Goal: Task Accomplishment & Management: Manage account settings

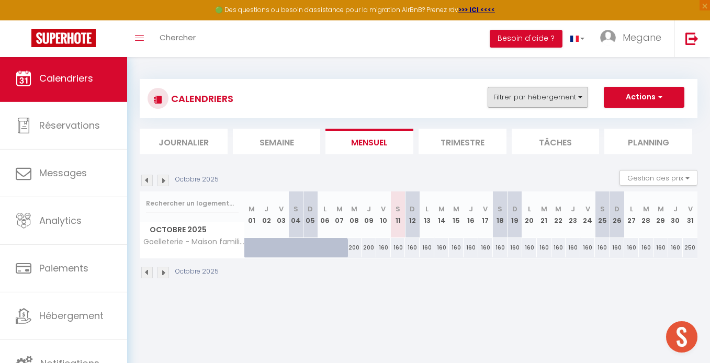
click at [576, 97] on button "Filtrer par hébergement" at bounding box center [538, 97] width 101 height 21
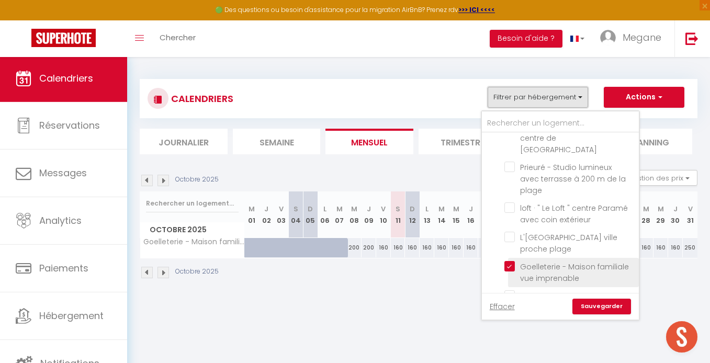
scroll to position [412, 0]
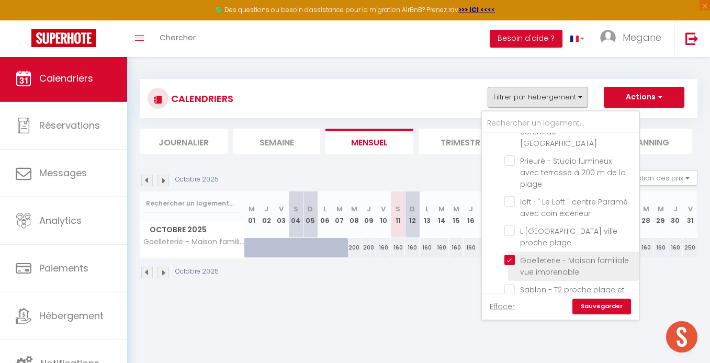
click at [512, 255] on input "Goelleterie - Maison familiale vue imprenable" at bounding box center [570, 260] width 131 height 10
checkbox input "false"
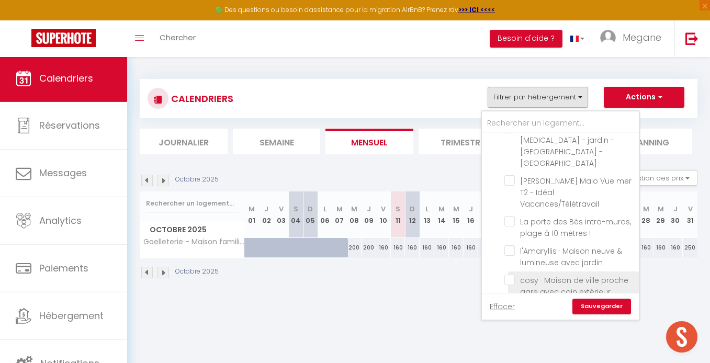
scroll to position [648, 0]
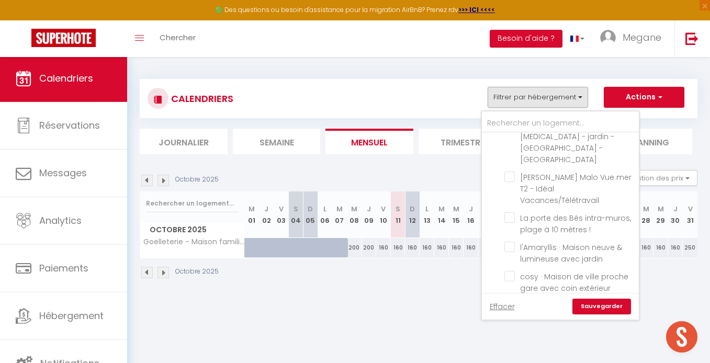
click at [512, 330] on input "Petit B - T2 vue mer au coeur intra-muros" at bounding box center [570, 335] width 131 height 10
checkbox input "true"
checkbox input "false"
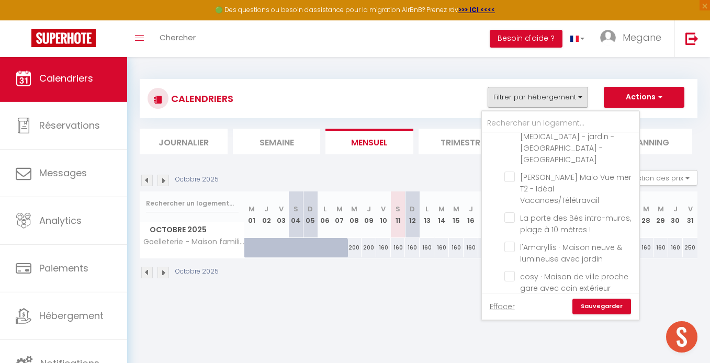
checkbox input "false"
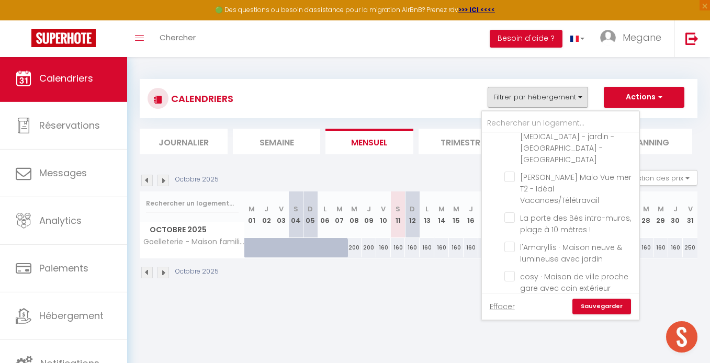
checkbox input "false"
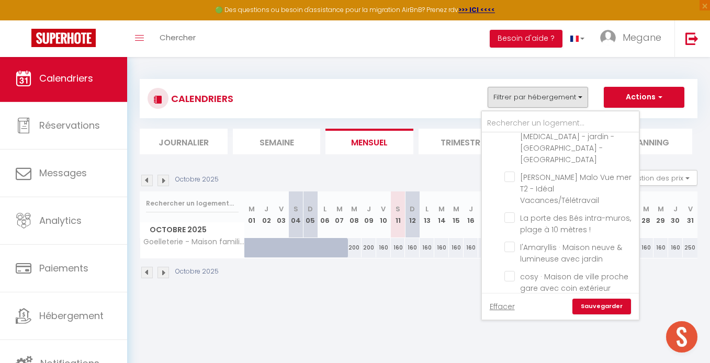
checkbox input "false"
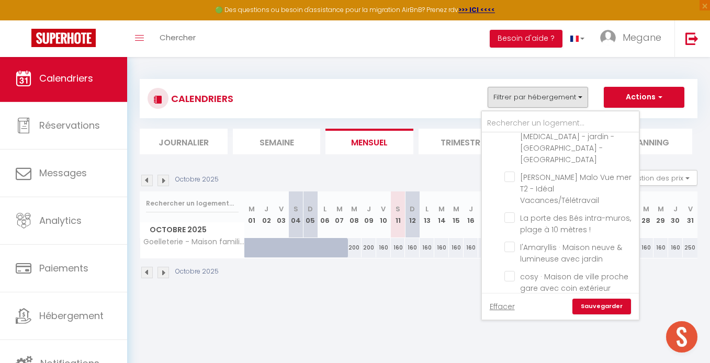
checkbox input "false"
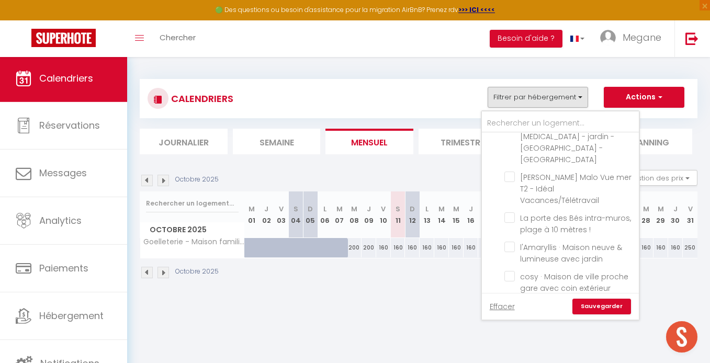
checkbox input "false"
click at [589, 306] on link "Sauvegarder" at bounding box center [602, 307] width 59 height 16
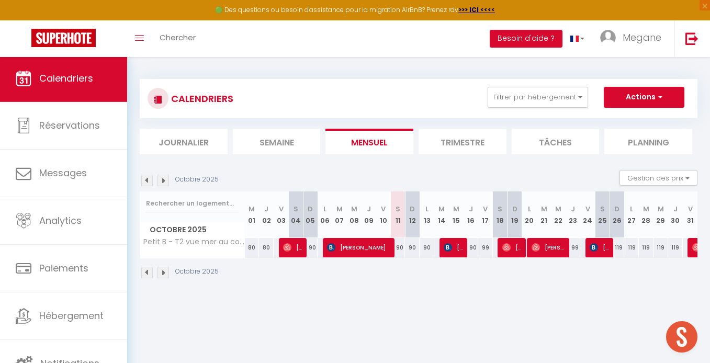
click at [457, 251] on span "[PERSON_NAME]" at bounding box center [453, 248] width 19 height 20
select select "OK"
select select "KO"
select select "0"
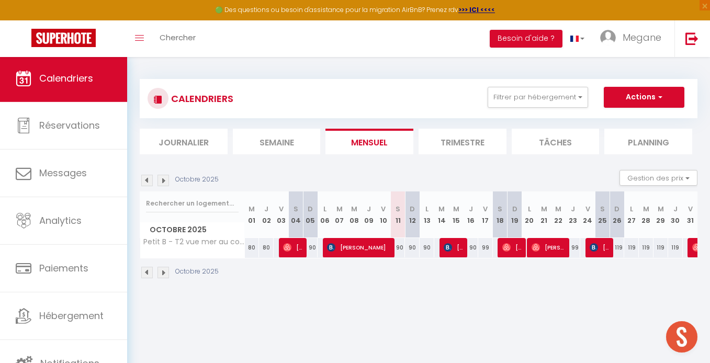
select select "1"
select select
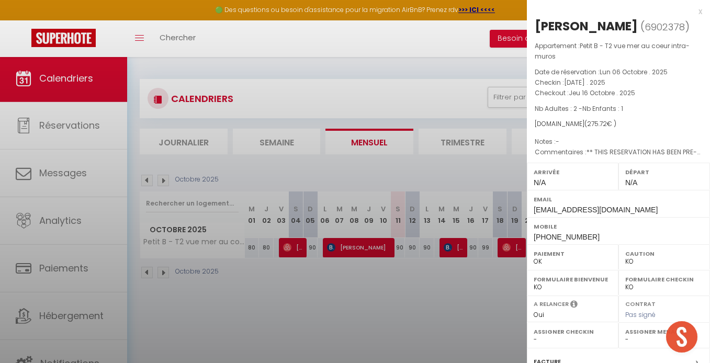
select select "53351"
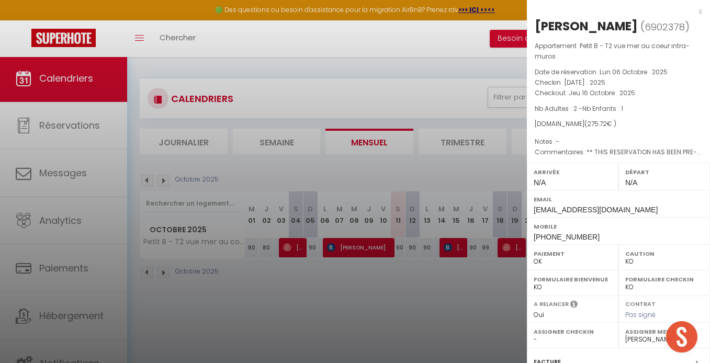
click at [504, 268] on div at bounding box center [355, 181] width 710 height 363
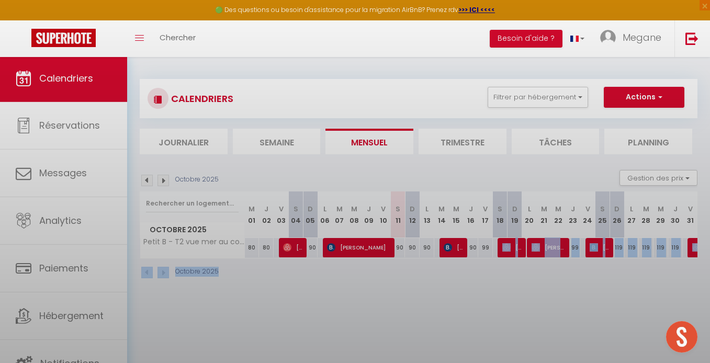
click at [508, 250] on body "🟢 Des questions ou besoin d'assistance pour la migration AirBnB? Prenez rdv >>>…" at bounding box center [355, 238] width 710 height 363
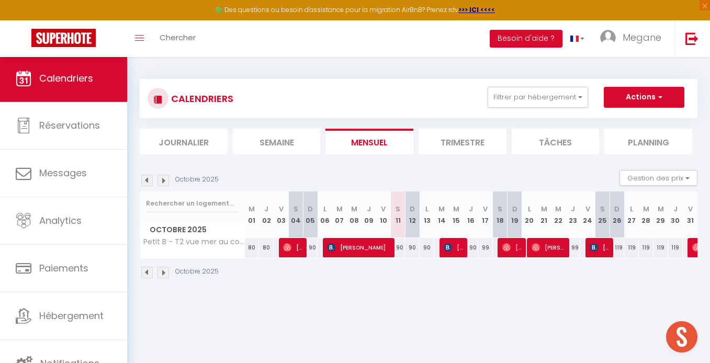
click at [497, 240] on div "99" at bounding box center [500, 247] width 15 height 19
click at [506, 244] on img at bounding box center [507, 247] width 8 height 8
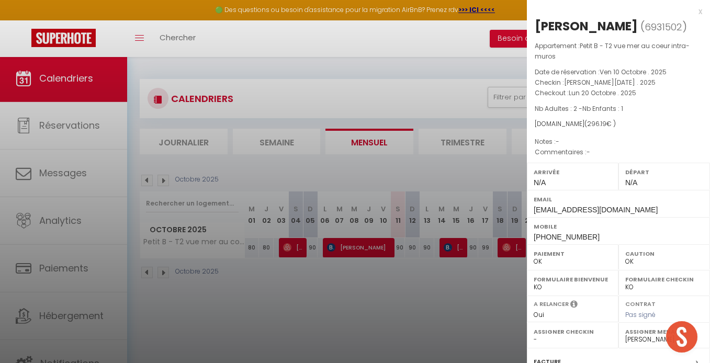
click at [507, 278] on div at bounding box center [355, 181] width 710 height 363
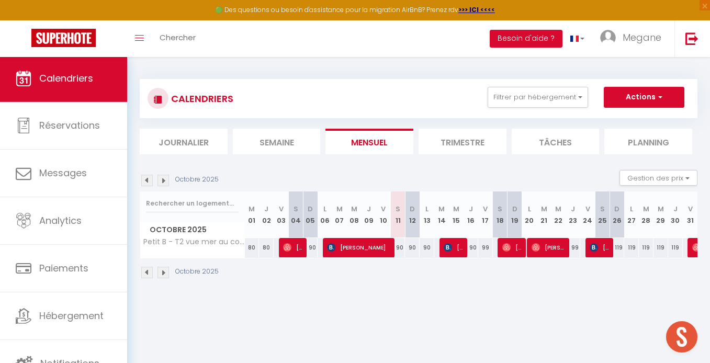
click at [548, 252] on span "[PERSON_NAME]" at bounding box center [549, 248] width 34 height 20
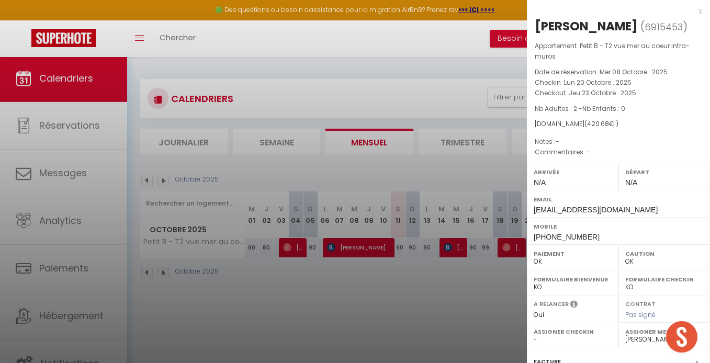
click at [494, 277] on div at bounding box center [355, 181] width 710 height 363
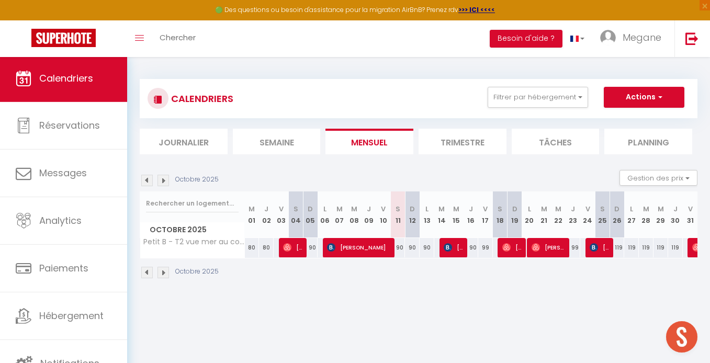
click at [601, 251] on span "[PERSON_NAME]" at bounding box center [599, 248] width 19 height 20
select select "KO"
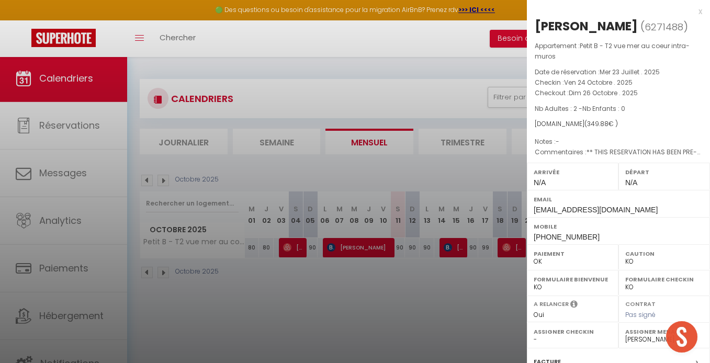
click at [480, 286] on div at bounding box center [355, 181] width 710 height 363
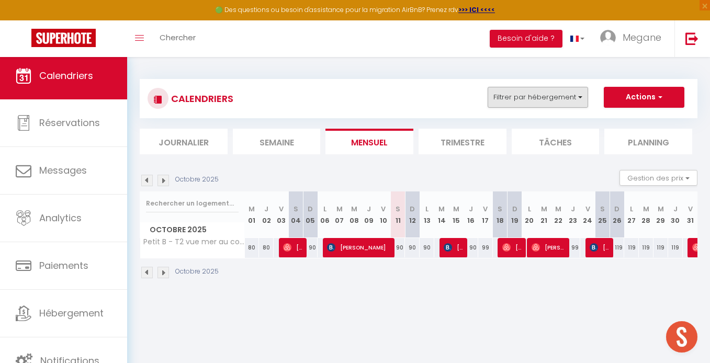
click at [568, 104] on button "Filtrer par hébergement" at bounding box center [538, 97] width 101 height 21
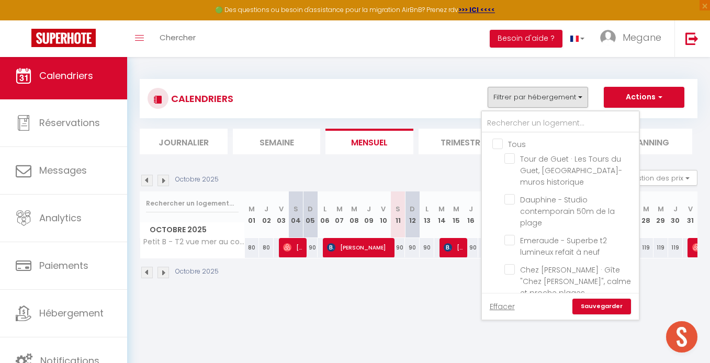
click at [499, 143] on input "Tous" at bounding box center [571, 143] width 157 height 10
checkbox input "true"
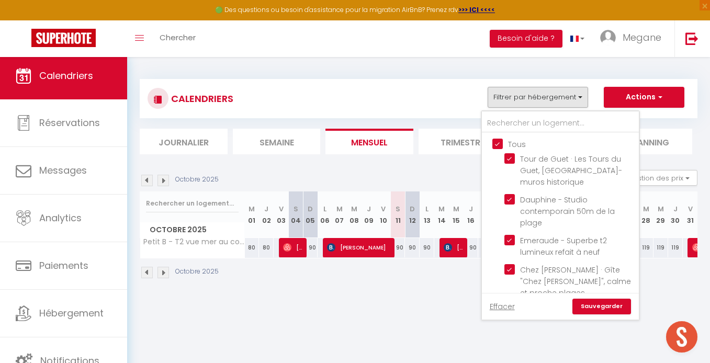
checkbox input "true"
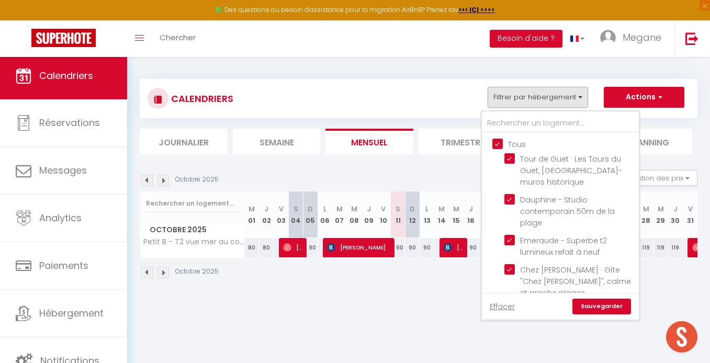
checkbox input "true"
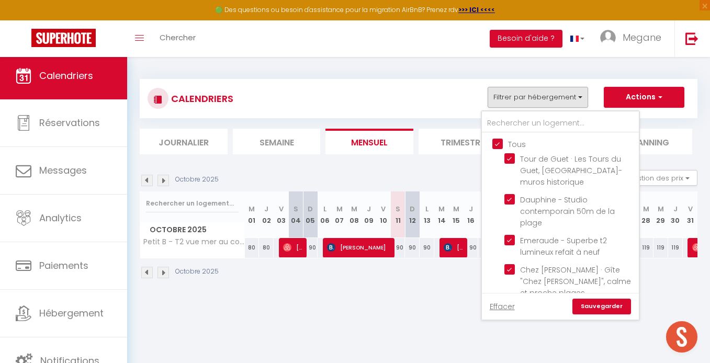
checkbox input "true"
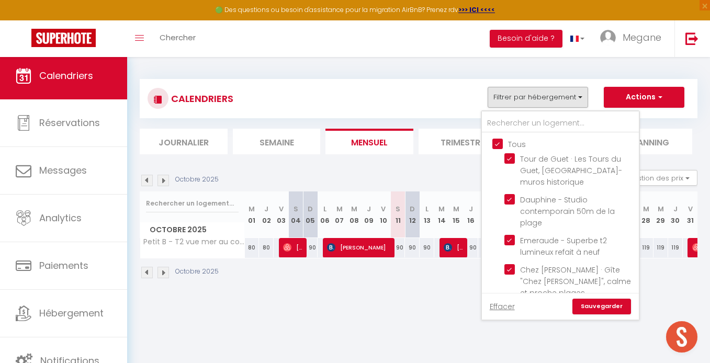
checkbox input "true"
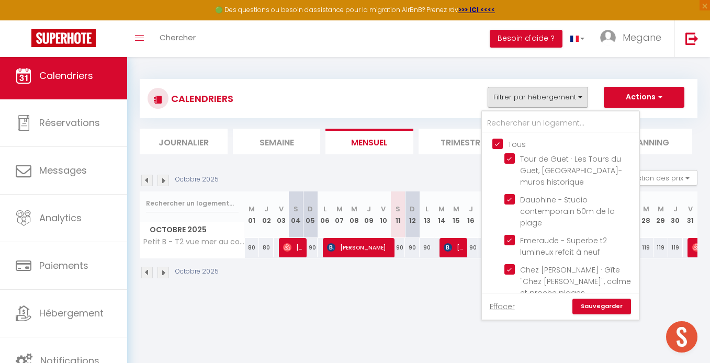
checkbox input "true"
click at [499, 143] on input "Tous" at bounding box center [571, 143] width 157 height 10
checkbox input "false"
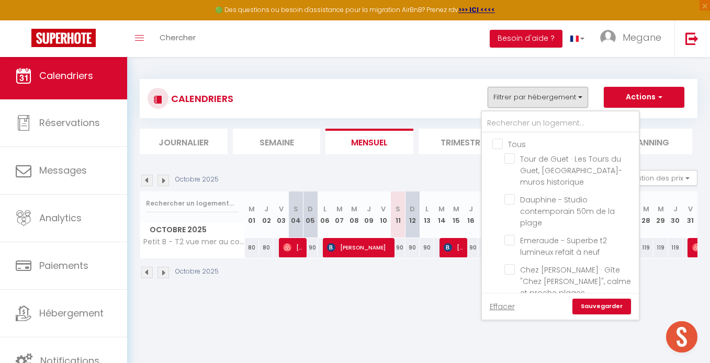
checkbox input "false"
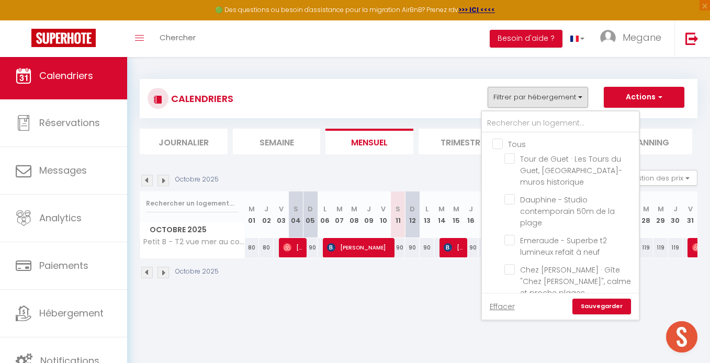
checkbox input "false"
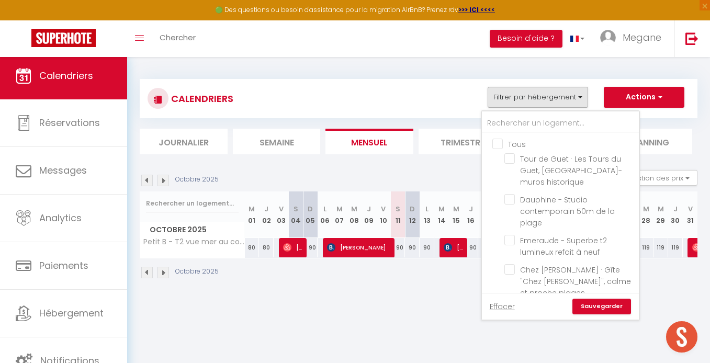
checkbox input "false"
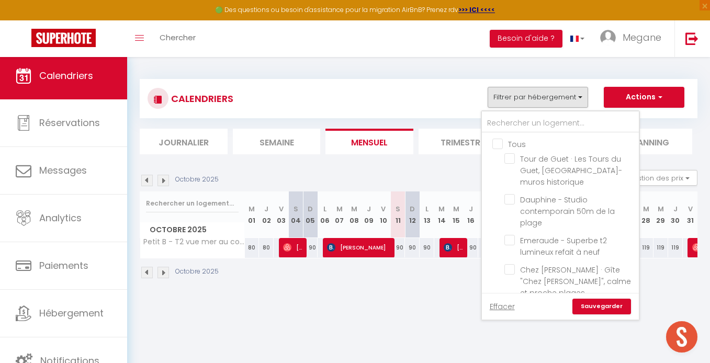
checkbox input "false"
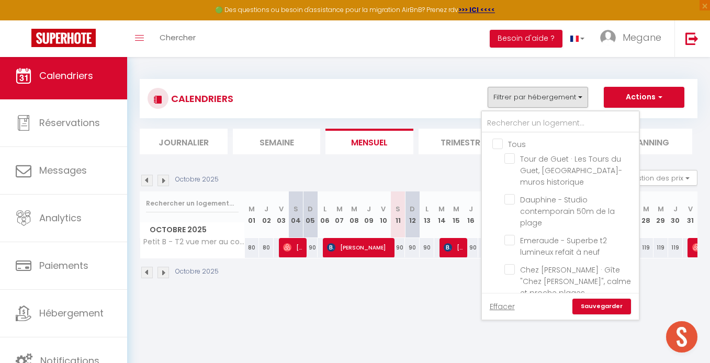
checkbox input "false"
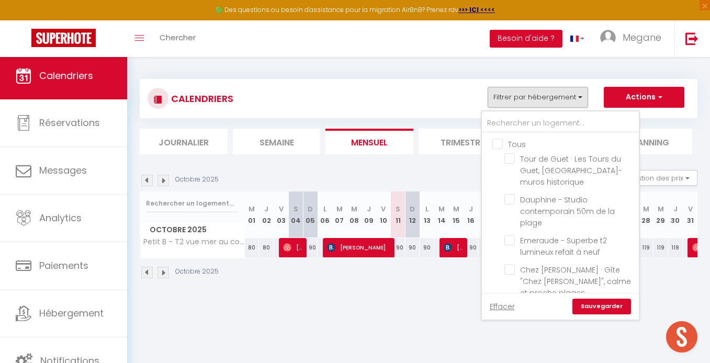
checkbox input "false"
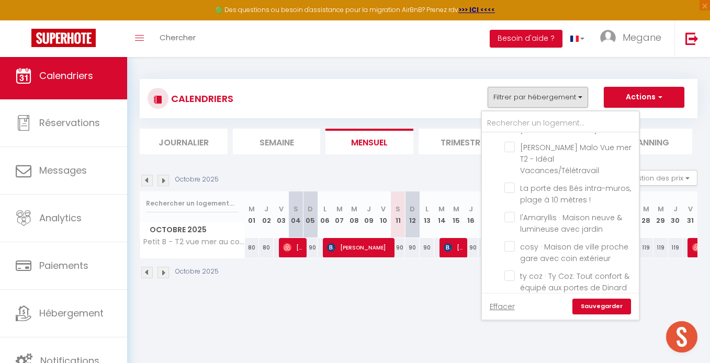
scroll to position [680, 0]
checkbox input "true"
click at [586, 308] on link "Sauvegarder" at bounding box center [602, 307] width 59 height 16
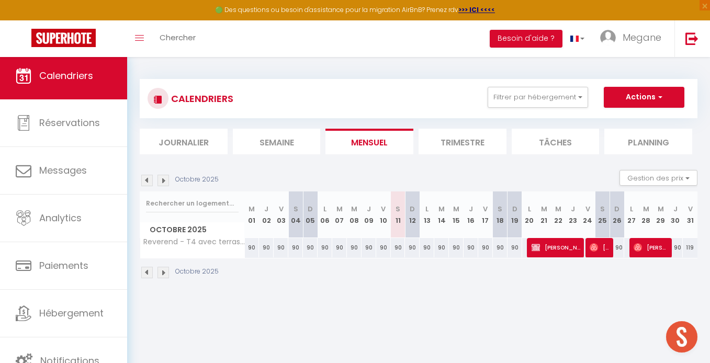
click at [581, 267] on div "Octobre 2025" at bounding box center [419, 274] width 558 height 31
click at [606, 248] on span "[PERSON_NAME]" at bounding box center [599, 248] width 19 height 20
select select "OK"
select select "44326"
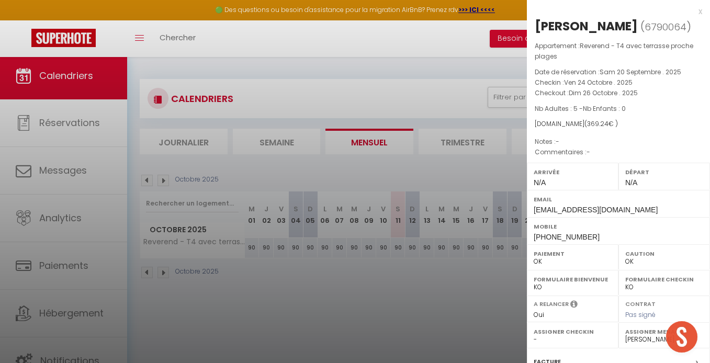
click at [500, 282] on div at bounding box center [355, 181] width 710 height 363
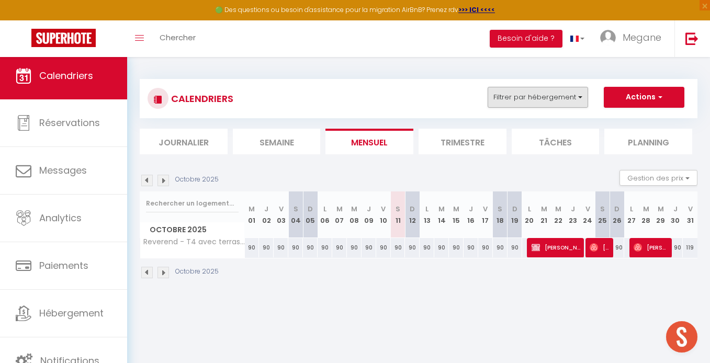
click at [540, 95] on button "Filtrer par hébergement" at bounding box center [538, 97] width 101 height 21
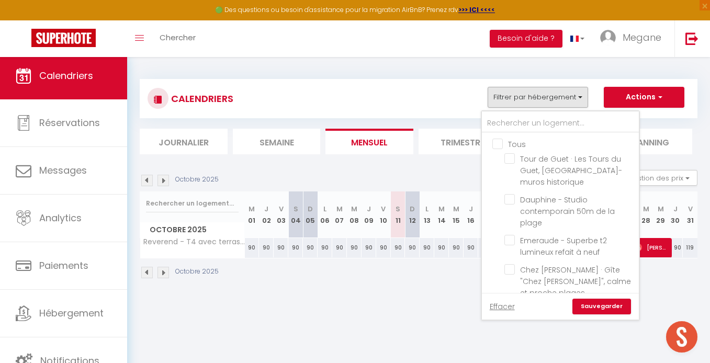
click at [507, 148] on input "Tous" at bounding box center [571, 143] width 157 height 10
checkbox input "true"
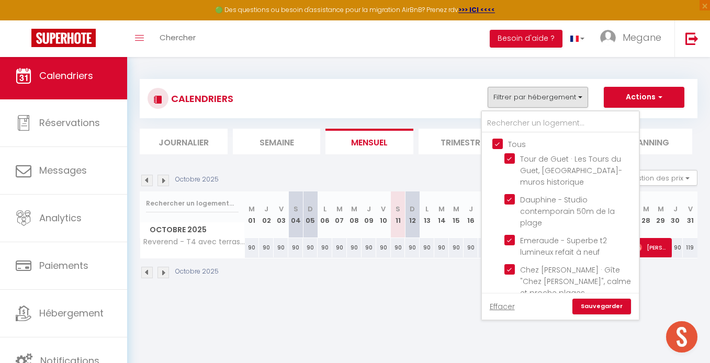
checkbox input "true"
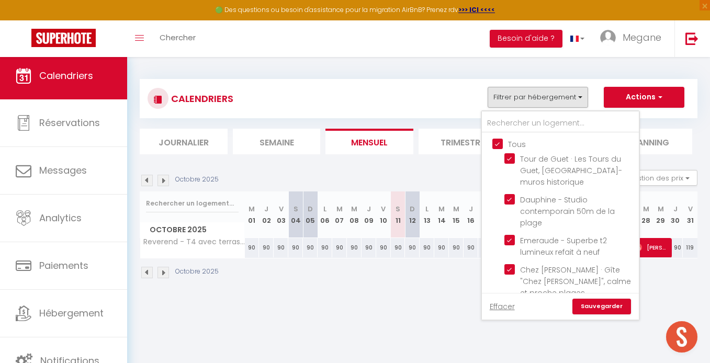
checkbox input "true"
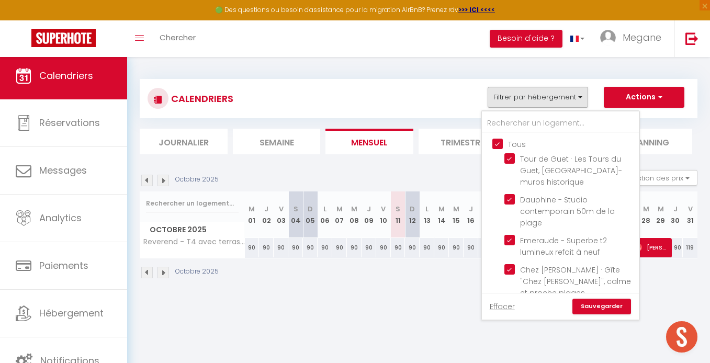
checkbox input "true"
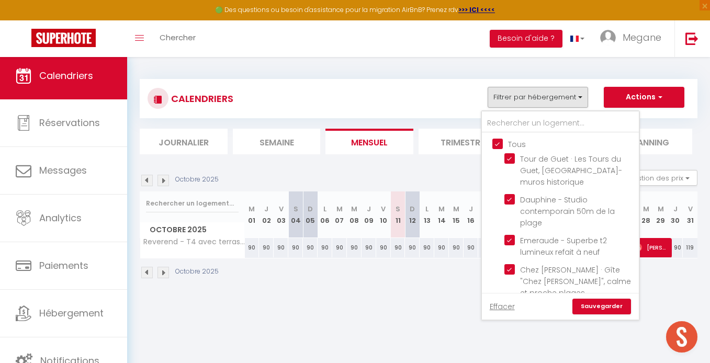
checkbox input "true"
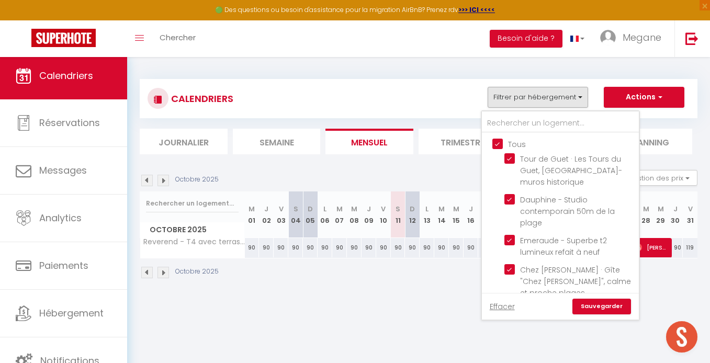
checkbox input "true"
click at [504, 144] on input "Tous" at bounding box center [571, 143] width 157 height 10
checkbox input "false"
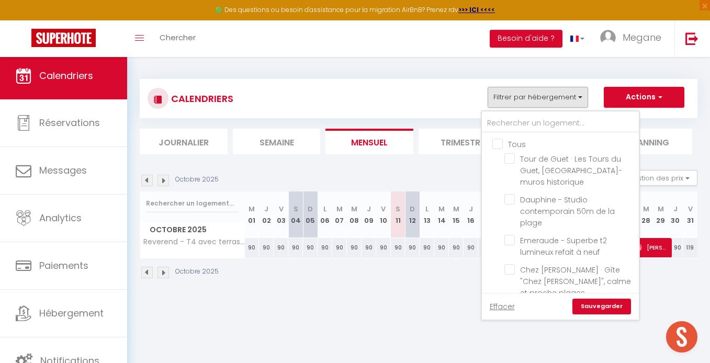
checkbox input "false"
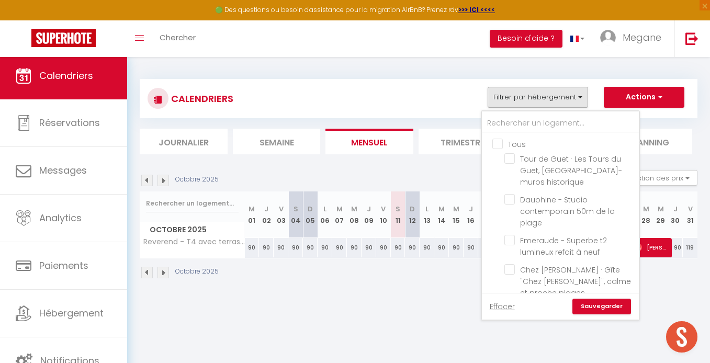
checkbox input "false"
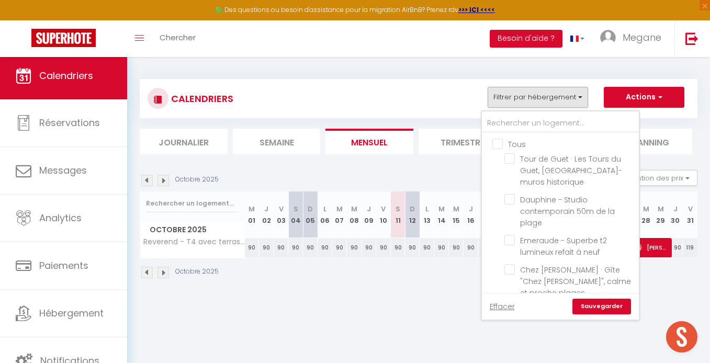
checkbox input "false"
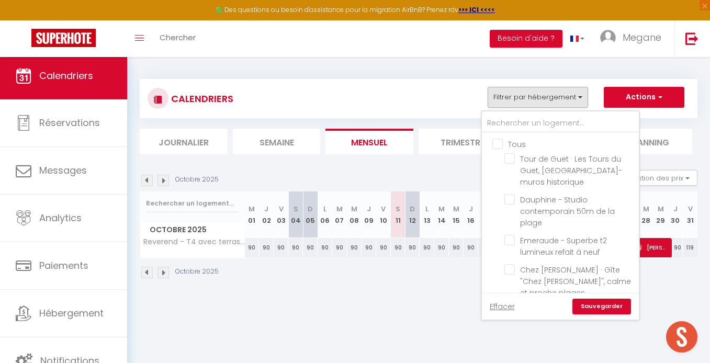
checkbox input "false"
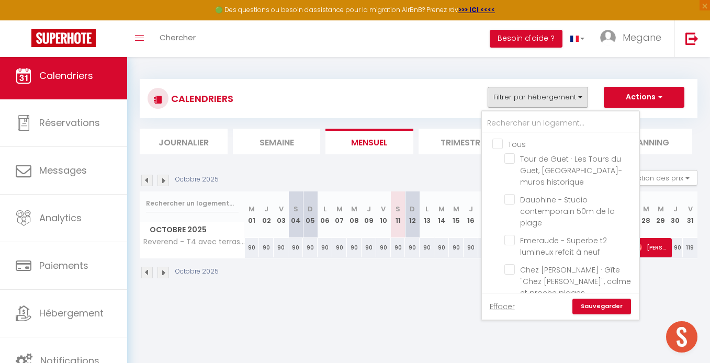
checkbox input "false"
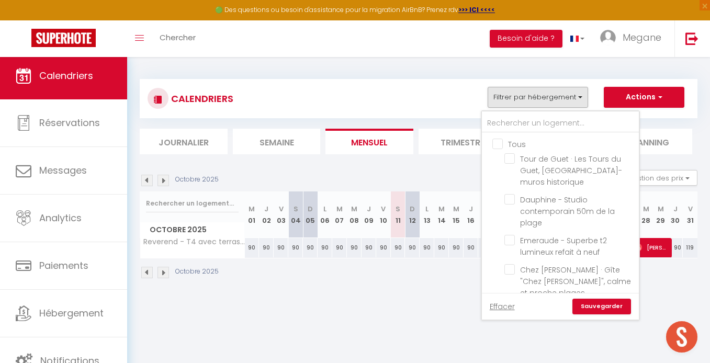
checkbox input "false"
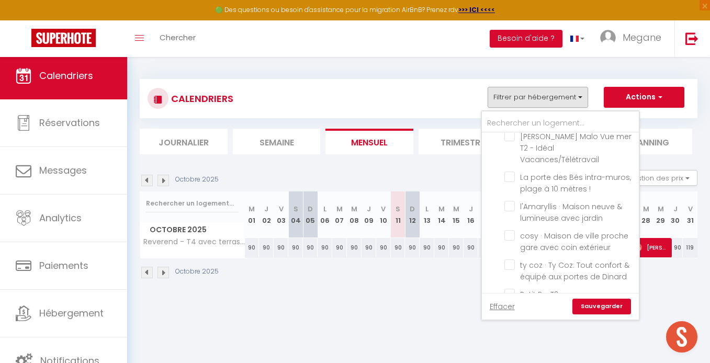
scroll to position [688, 0]
click at [551, 290] on span "Petit B - T2 vue mer au coeur intra-muros" at bounding box center [573, 301] width 107 height 22
click at [551, 289] on input "Petit B - T2 vue mer au coeur intra-muros" at bounding box center [570, 294] width 131 height 10
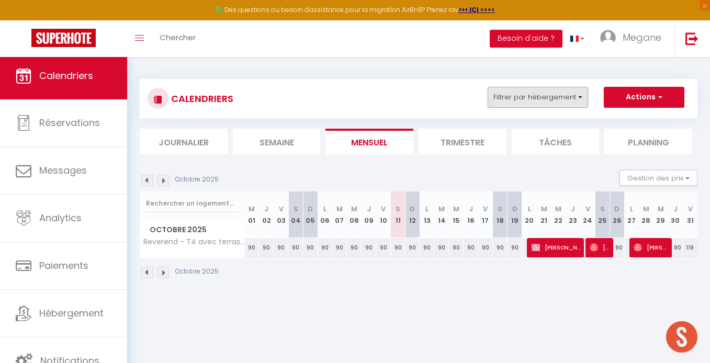
click at [579, 102] on button "Filtrer par hébergement" at bounding box center [538, 97] width 101 height 21
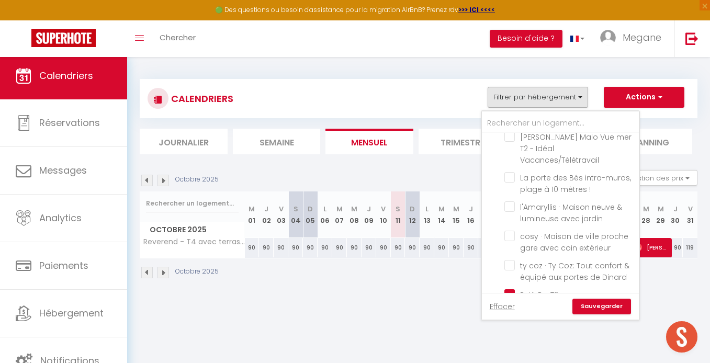
click at [592, 312] on link "Sauvegarder" at bounding box center [602, 307] width 59 height 16
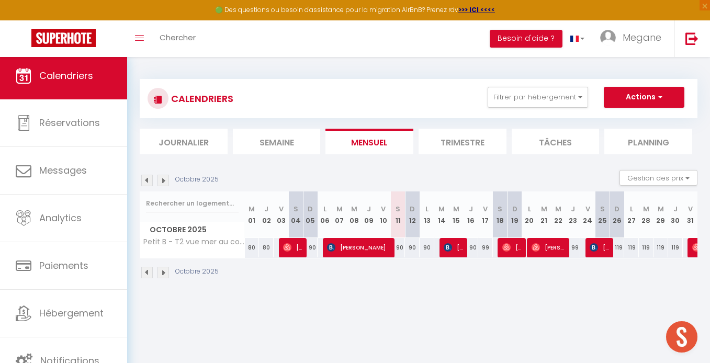
click at [601, 251] on span "[PERSON_NAME]" at bounding box center [599, 248] width 19 height 20
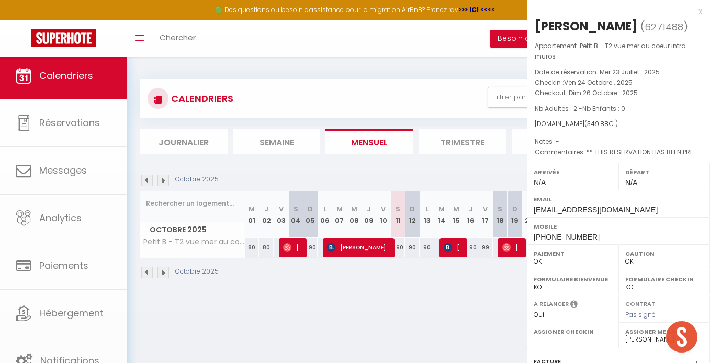
select select "KO"
select select "53351"
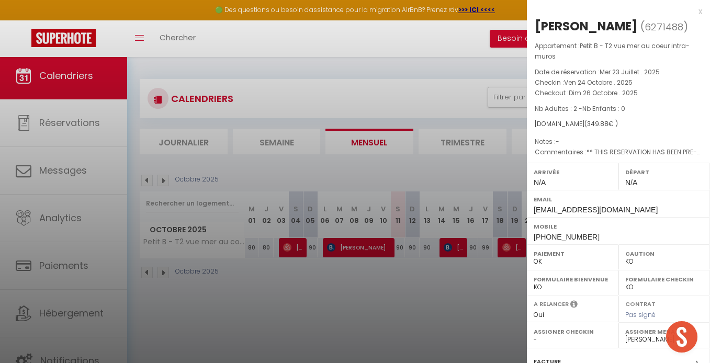
click at [494, 278] on div at bounding box center [355, 181] width 710 height 363
